Goal: Information Seeking & Learning: Find specific fact

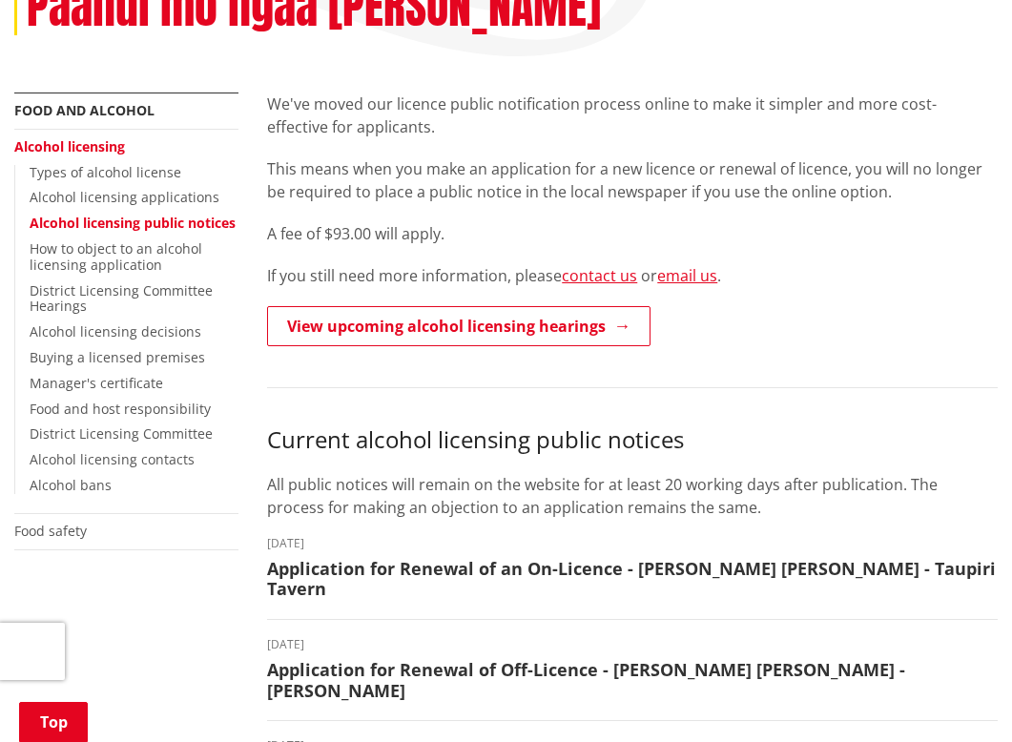
scroll to position [358, 0]
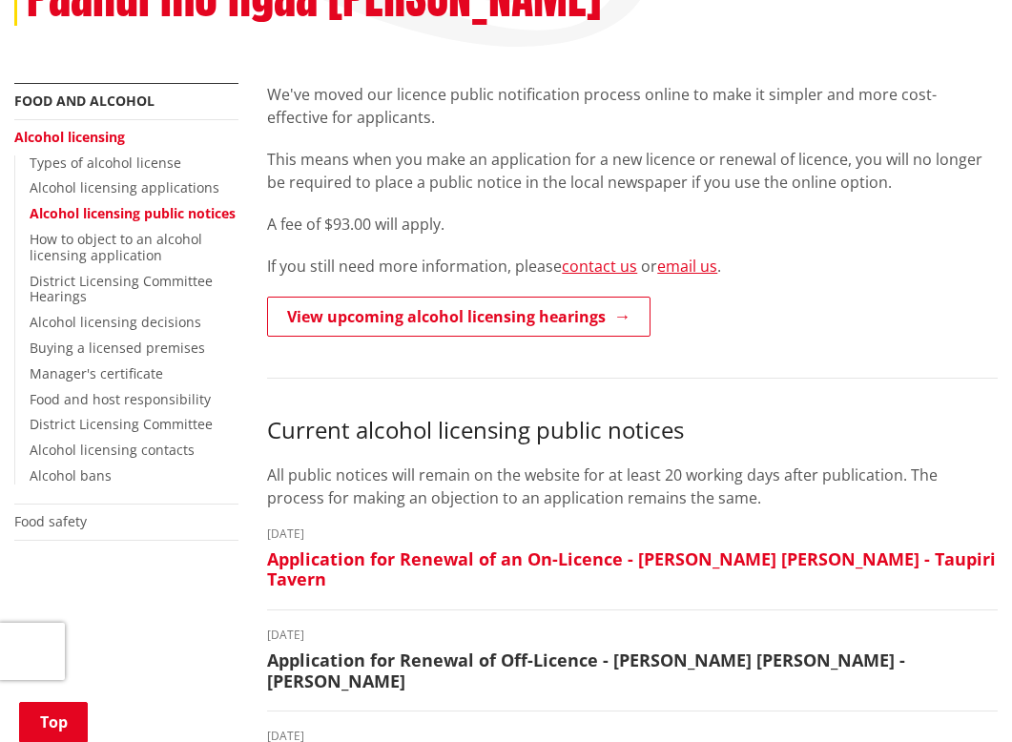
click at [503, 558] on h3 "Application for Renewal of an On-Licence - [PERSON_NAME] [PERSON_NAME] - Taupir…" at bounding box center [632, 569] width 731 height 41
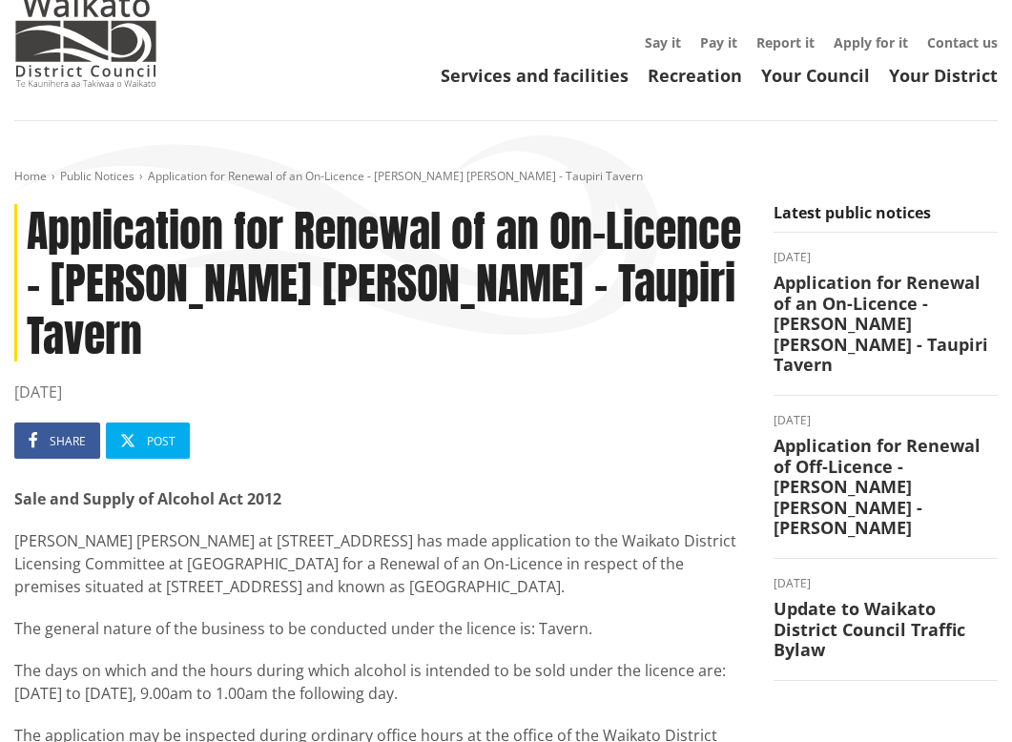
scroll to position [72, 0]
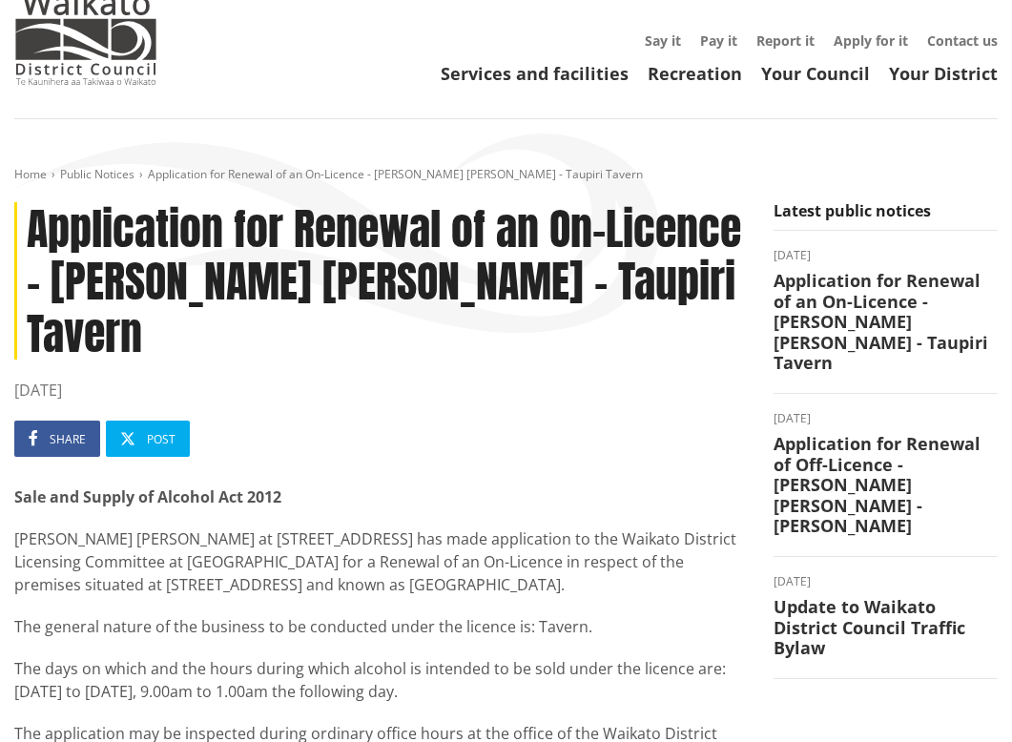
drag, startPoint x: 15, startPoint y: 484, endPoint x: 486, endPoint y: 535, distance: 473.8
click at [486, 535] on p "[PERSON_NAME] [PERSON_NAME] at [STREET_ADDRESS] has made application to the Wai…" at bounding box center [379, 561] width 731 height 69
copy p "[PERSON_NAME] [PERSON_NAME] at [STREET_ADDRESS] has made application to the Wai…"
